Goal: Task Accomplishment & Management: Use online tool/utility

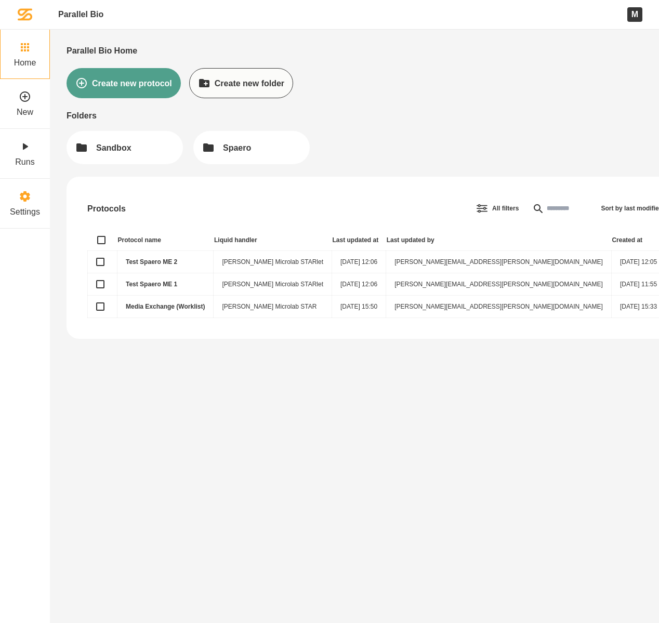
click at [27, 197] on icon at bounding box center [25, 196] width 10 height 10
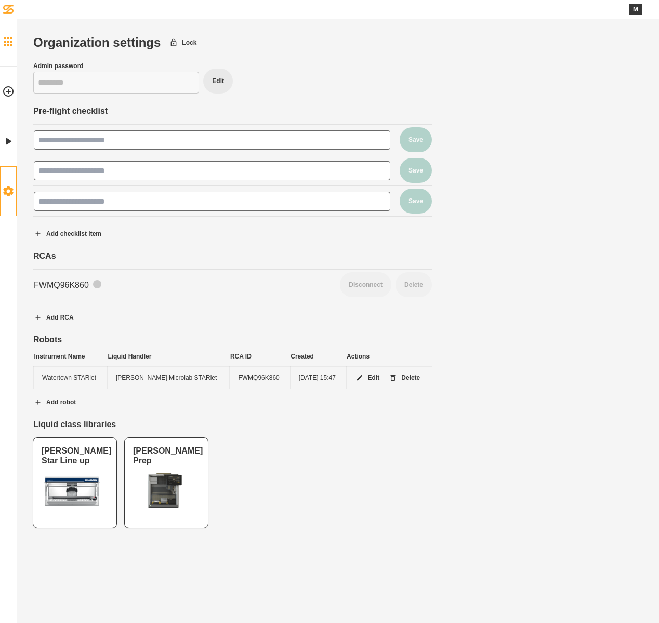
click at [11, 44] on icon at bounding box center [8, 41] width 8 height 8
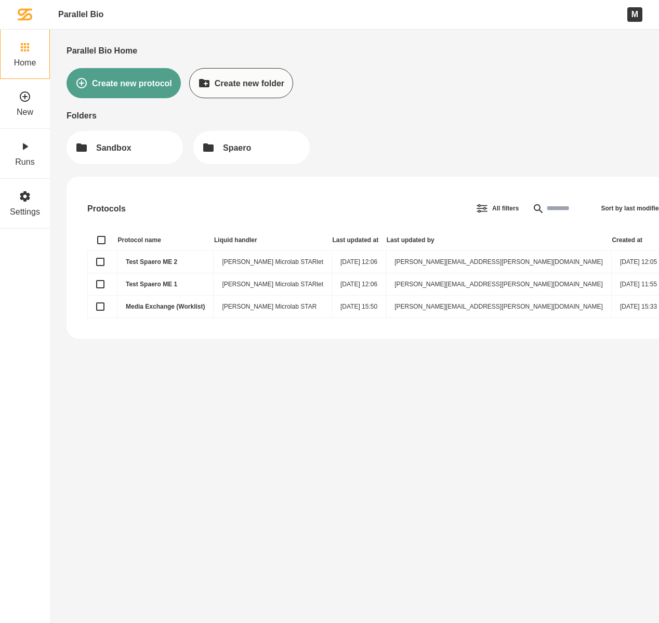
click at [155, 261] on link "Test Spaero ME 2" at bounding box center [151, 261] width 51 height 7
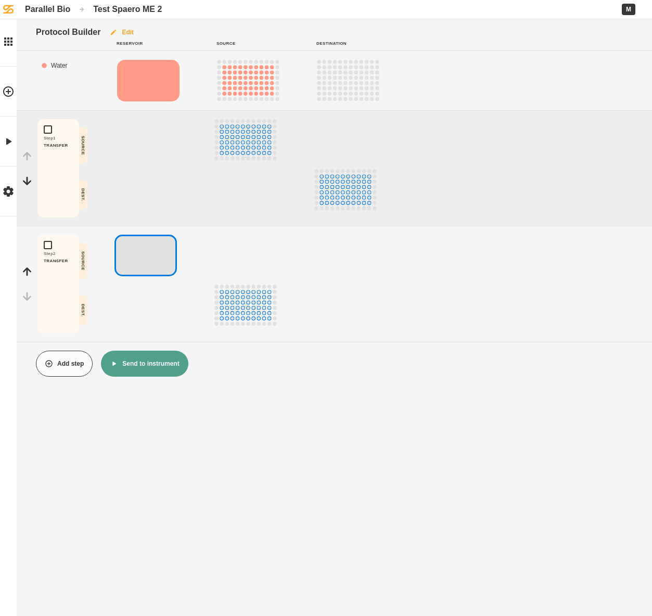
click at [133, 33] on button "Edit" at bounding box center [121, 32] width 42 height 26
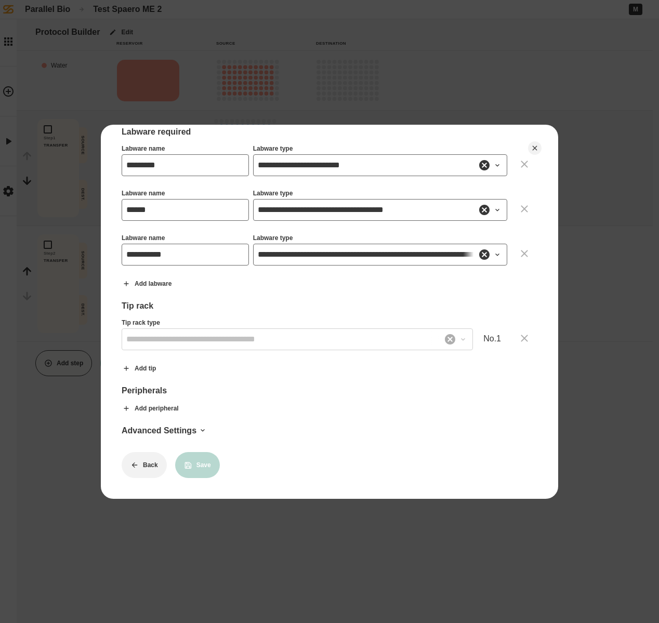
scroll to position [279, 0]
click at [493, 251] on icon at bounding box center [497, 255] width 8 height 8
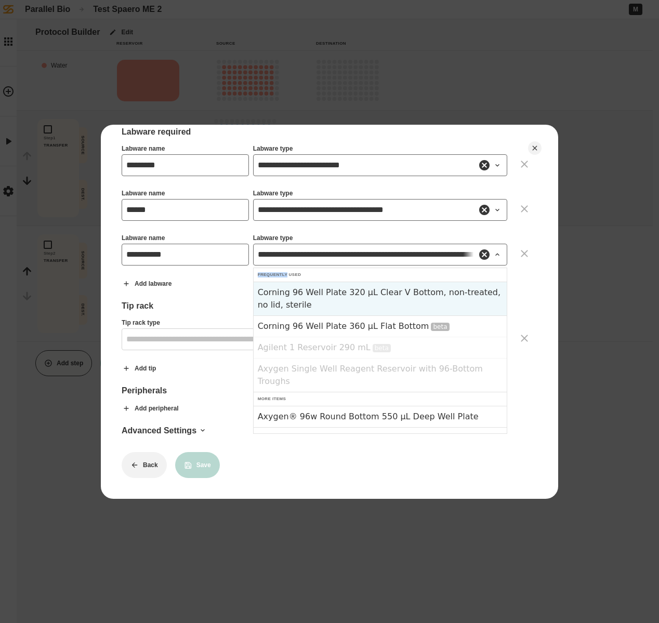
scroll to position [0, 0]
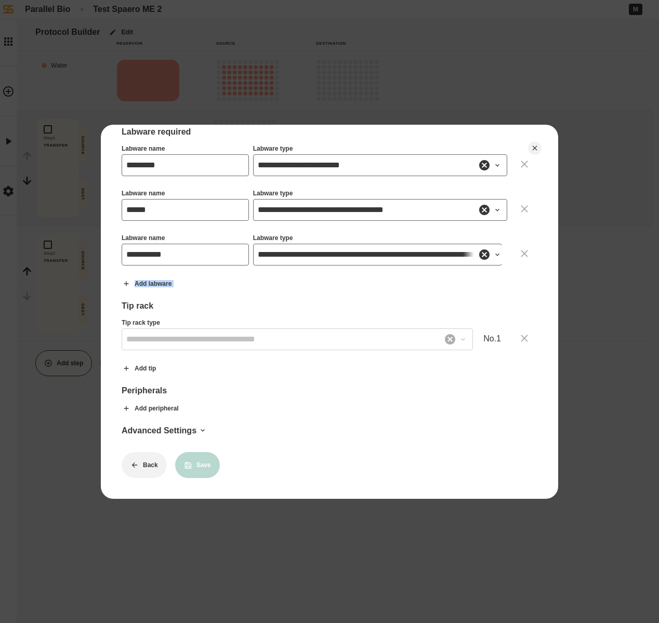
click at [493, 251] on icon at bounding box center [497, 255] width 8 height 8
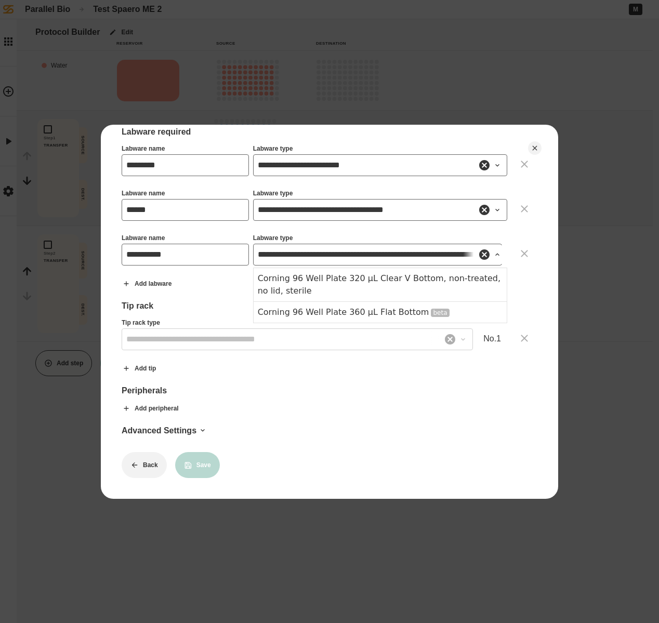
type input "**********"
click at [343, 416] on div "**********" at bounding box center [330, 176] width 416 height 604
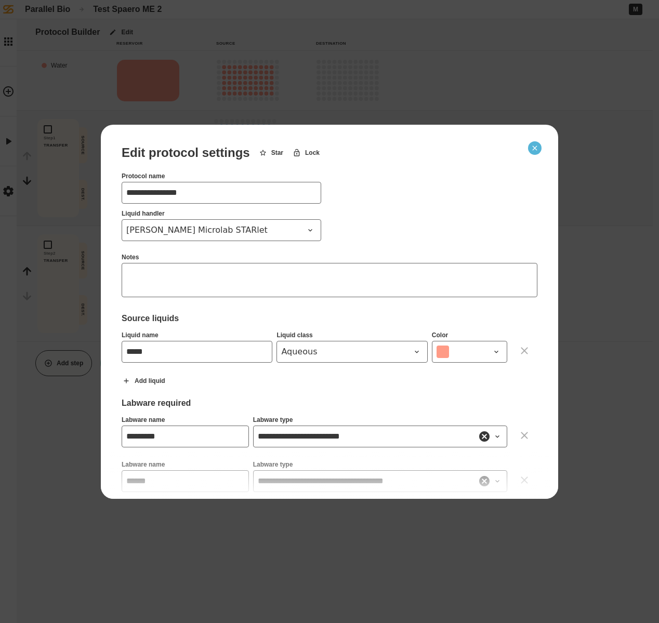
click at [537, 151] on icon "Close" at bounding box center [535, 148] width 8 height 8
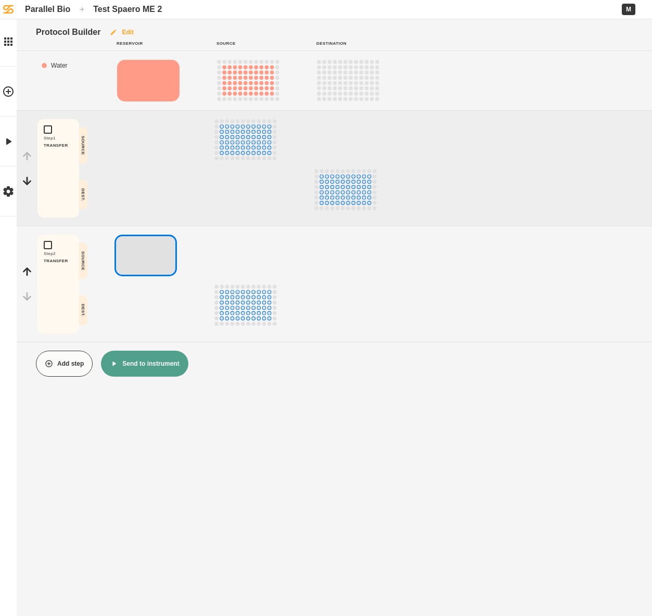
click at [127, 31] on button "Edit" at bounding box center [121, 32] width 42 height 26
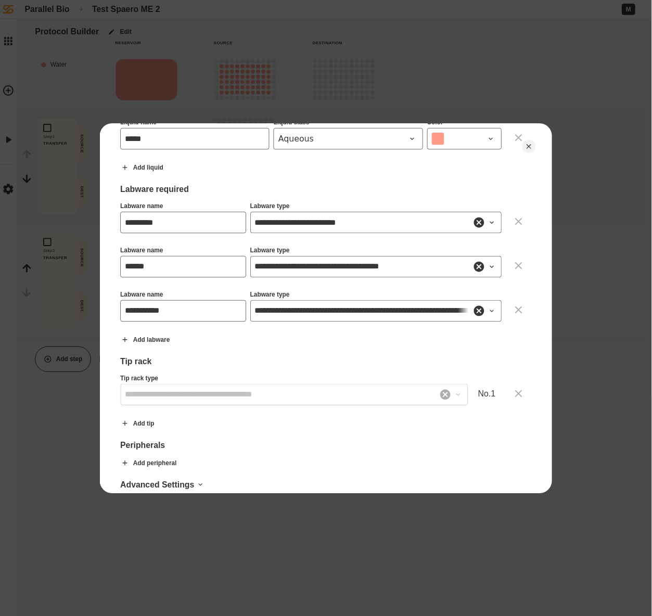
scroll to position [279, 0]
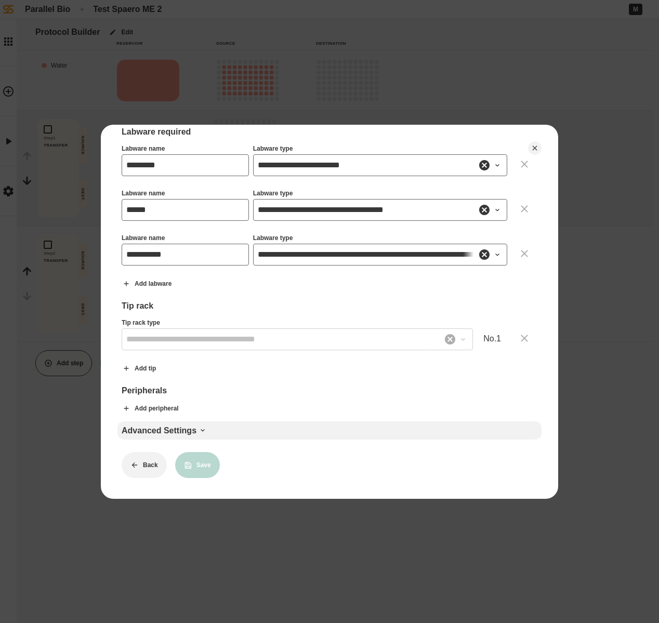
click at [201, 426] on icon at bounding box center [203, 430] width 8 height 8
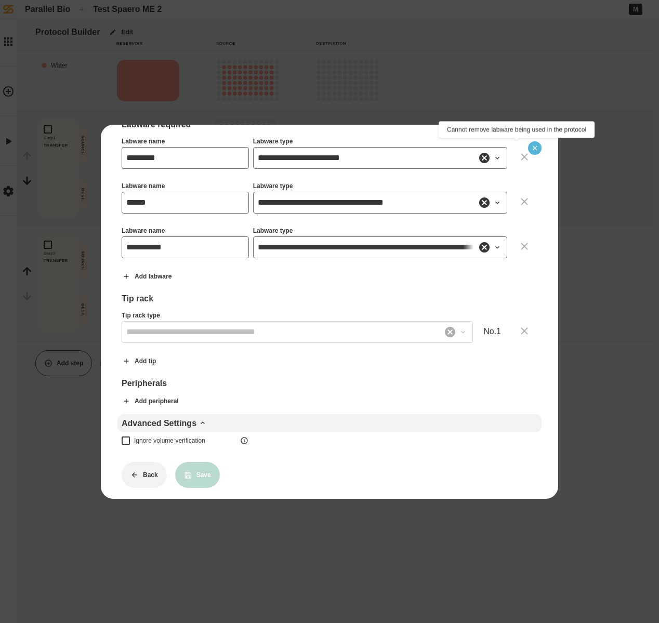
click at [537, 145] on icon "Close" at bounding box center [535, 148] width 8 height 8
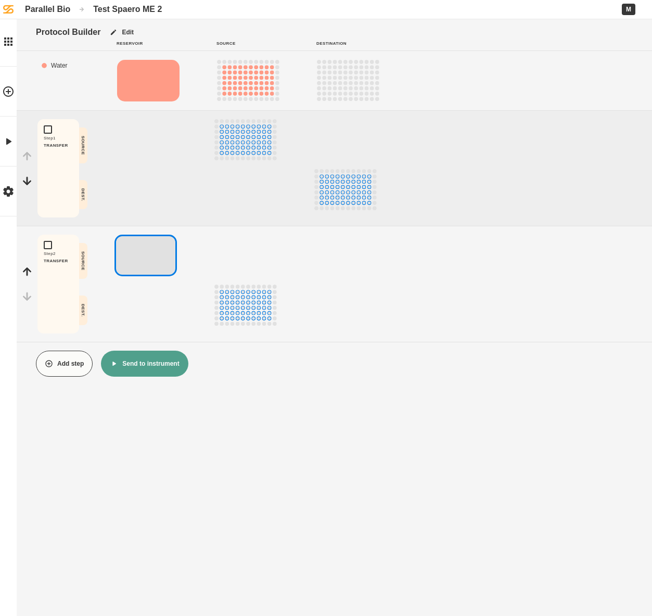
click at [84, 77] on div "Water" at bounding box center [65, 80] width 50 height 43
click at [60, 181] on button "Edit" at bounding box center [58, 182] width 33 height 14
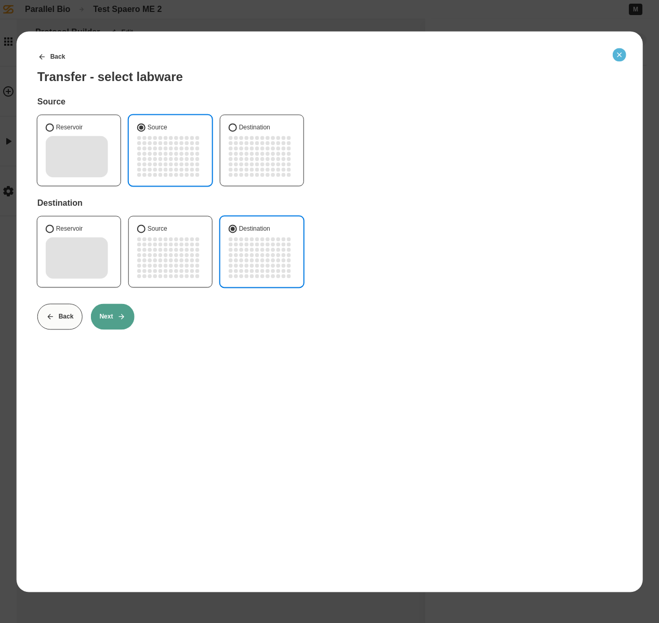
click at [617, 55] on icon "Close" at bounding box center [619, 54] width 8 height 8
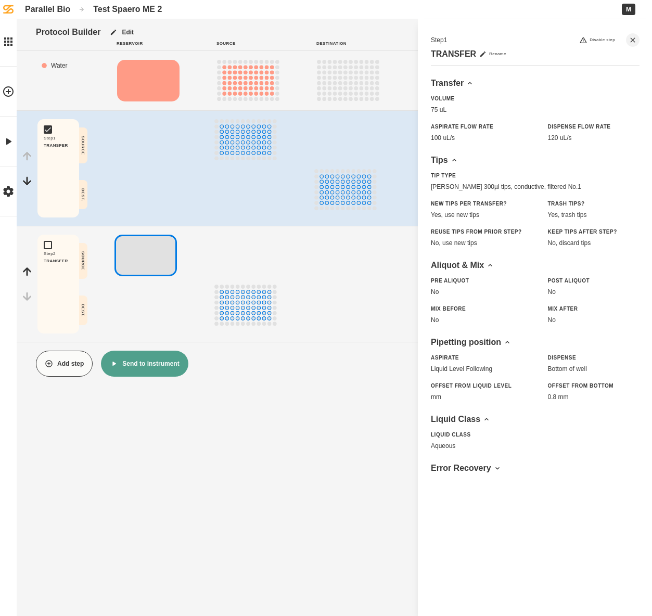
click at [62, 360] on button "Add step" at bounding box center [64, 363] width 57 height 26
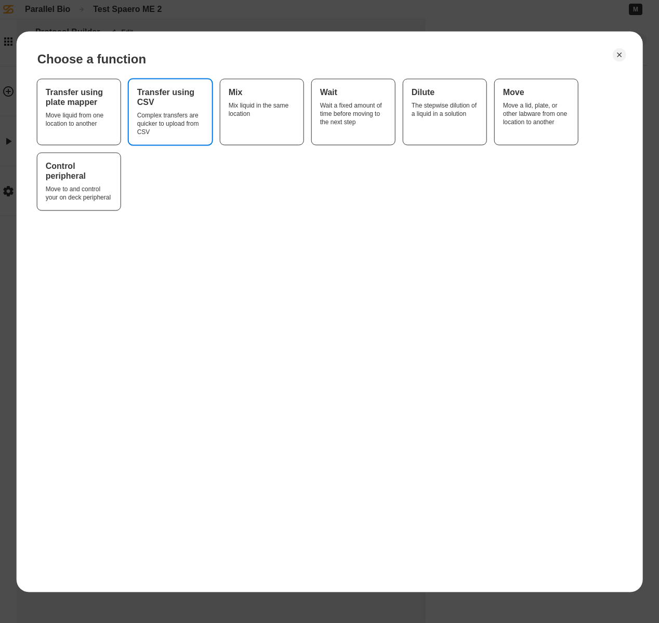
click at [162, 119] on div "Complex transfers are quicker to upload from CSV" at bounding box center [170, 123] width 67 height 25
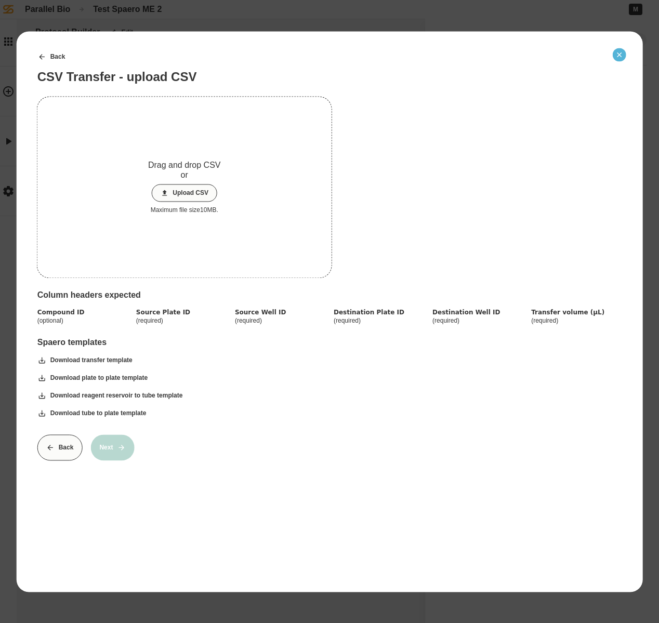
click at [619, 55] on icon "Close" at bounding box center [619, 54] width 8 height 8
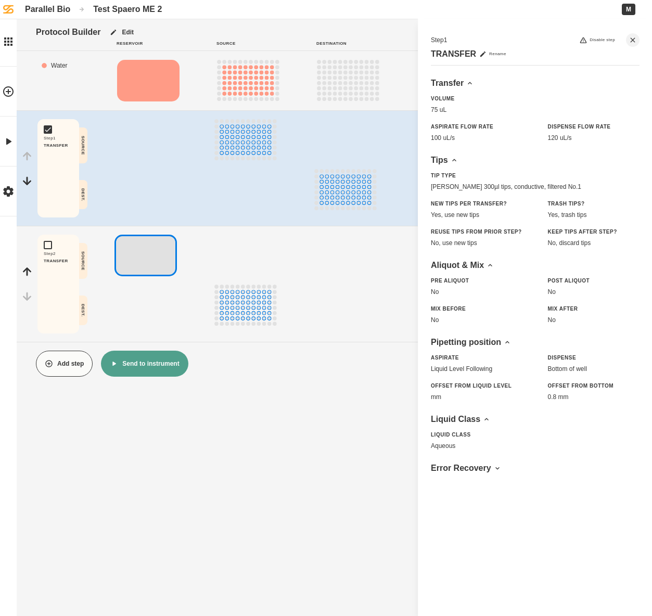
click at [68, 370] on button "Add step" at bounding box center [64, 363] width 57 height 26
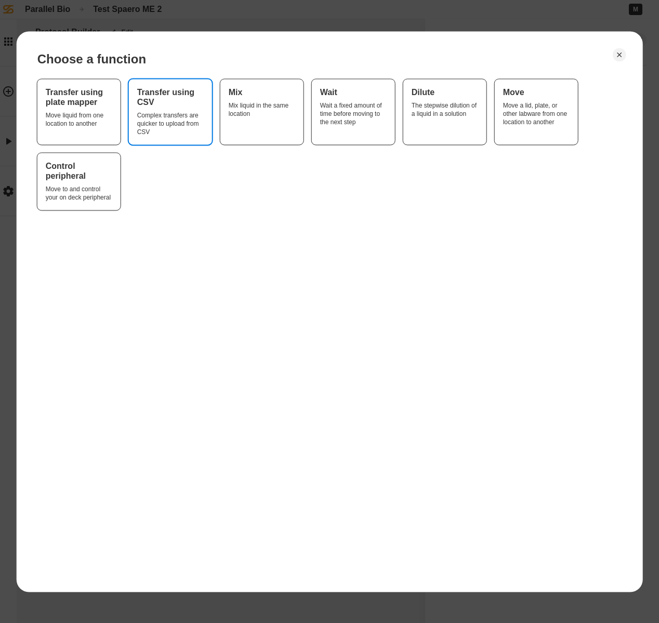
click at [188, 119] on div "Complex transfers are quicker to upload from CSV" at bounding box center [170, 123] width 67 height 25
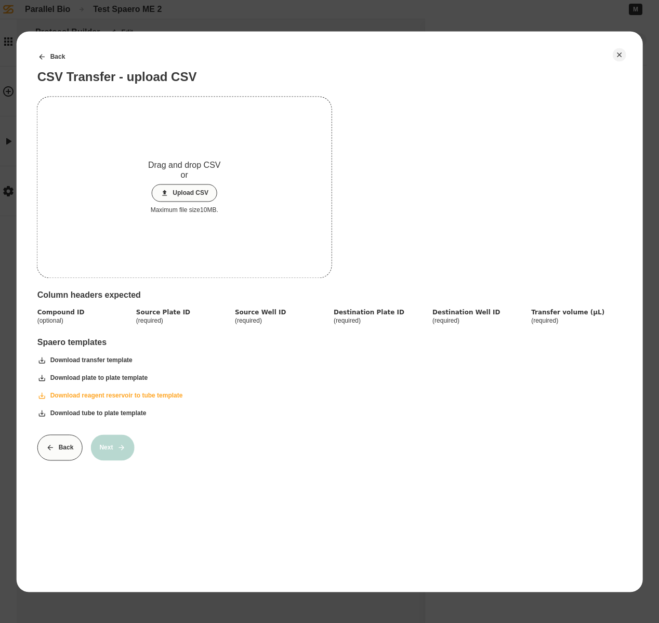
click at [97, 395] on button "Download reagent reservoir to tube template" at bounding box center [110, 396] width 163 height 26
click at [96, 359] on button "Download transfer template" at bounding box center [85, 360] width 112 height 26
click at [129, 379] on button "Download plate to plate template" at bounding box center [92, 378] width 127 height 26
click at [620, 55] on icon "Close" at bounding box center [619, 55] width 5 height 5
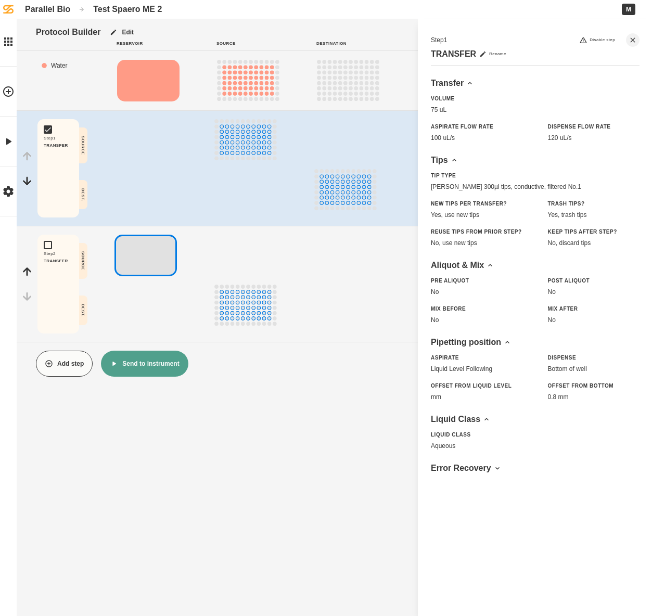
scroll to position [8, 0]
click at [153, 357] on button "Send to instrument" at bounding box center [144, 363] width 87 height 26
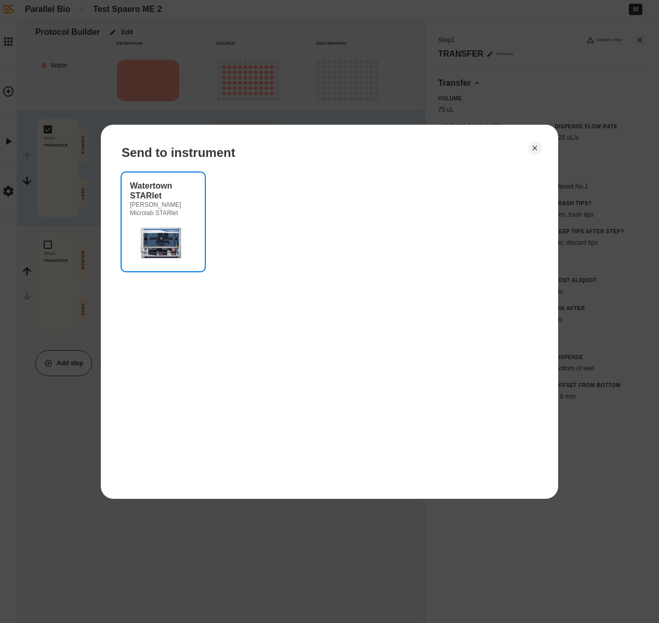
click at [167, 248] on img at bounding box center [161, 243] width 62 height 42
